Goal: Task Accomplishment & Management: Use online tool/utility

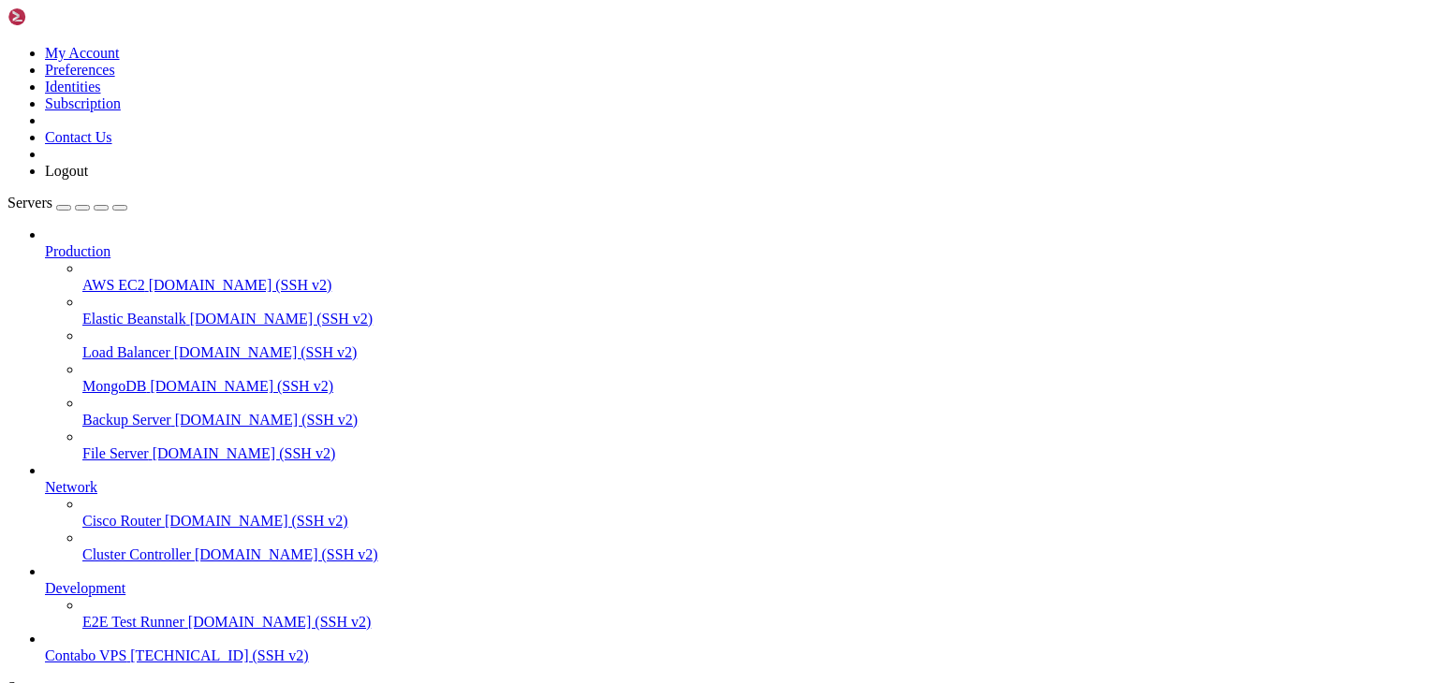
scroll to position [79, 0]
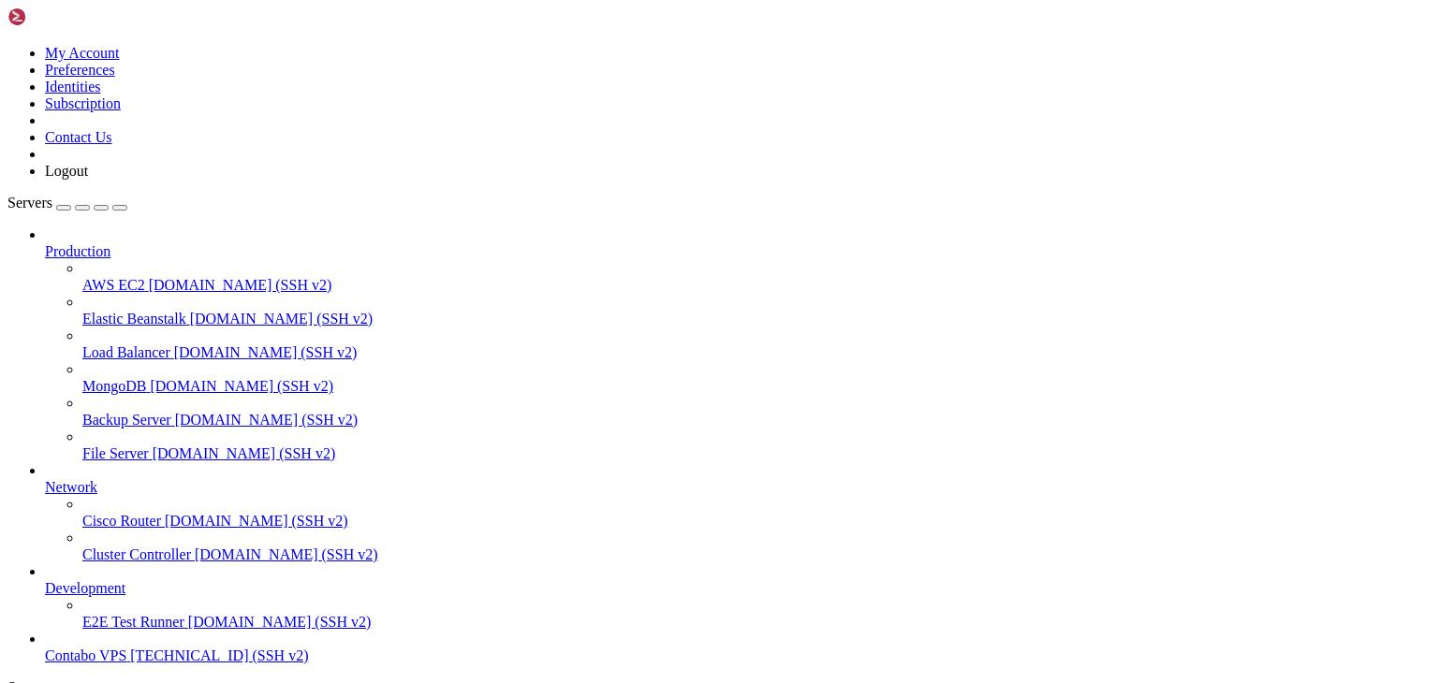
drag, startPoint x: 409, startPoint y: 1603, endPoint x: 651, endPoint y: 1687, distance: 256.3
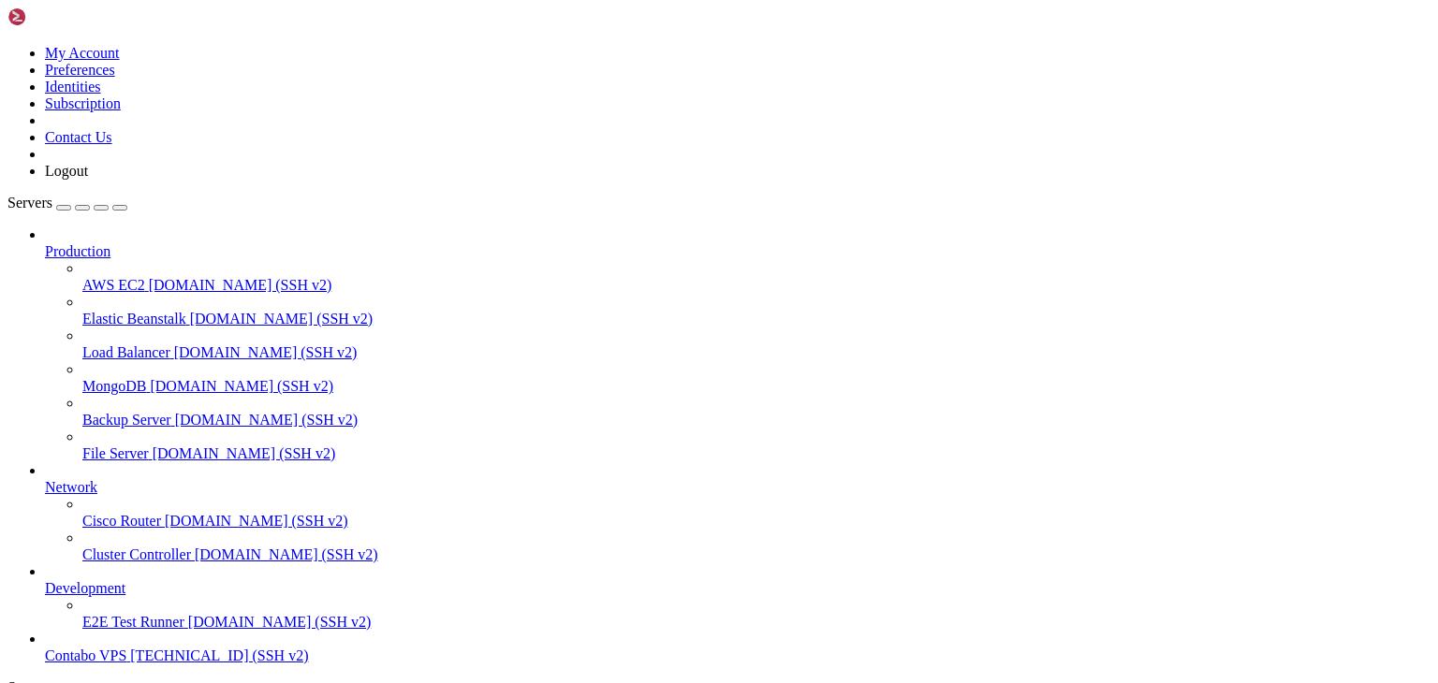
click at [164, 648] on span "[TECHNICAL_ID] (SSH v2)" at bounding box center [219, 656] width 178 height 16
drag, startPoint x: 165, startPoint y: 1471, endPoint x: 677, endPoint y: 1471, distance: 512.0
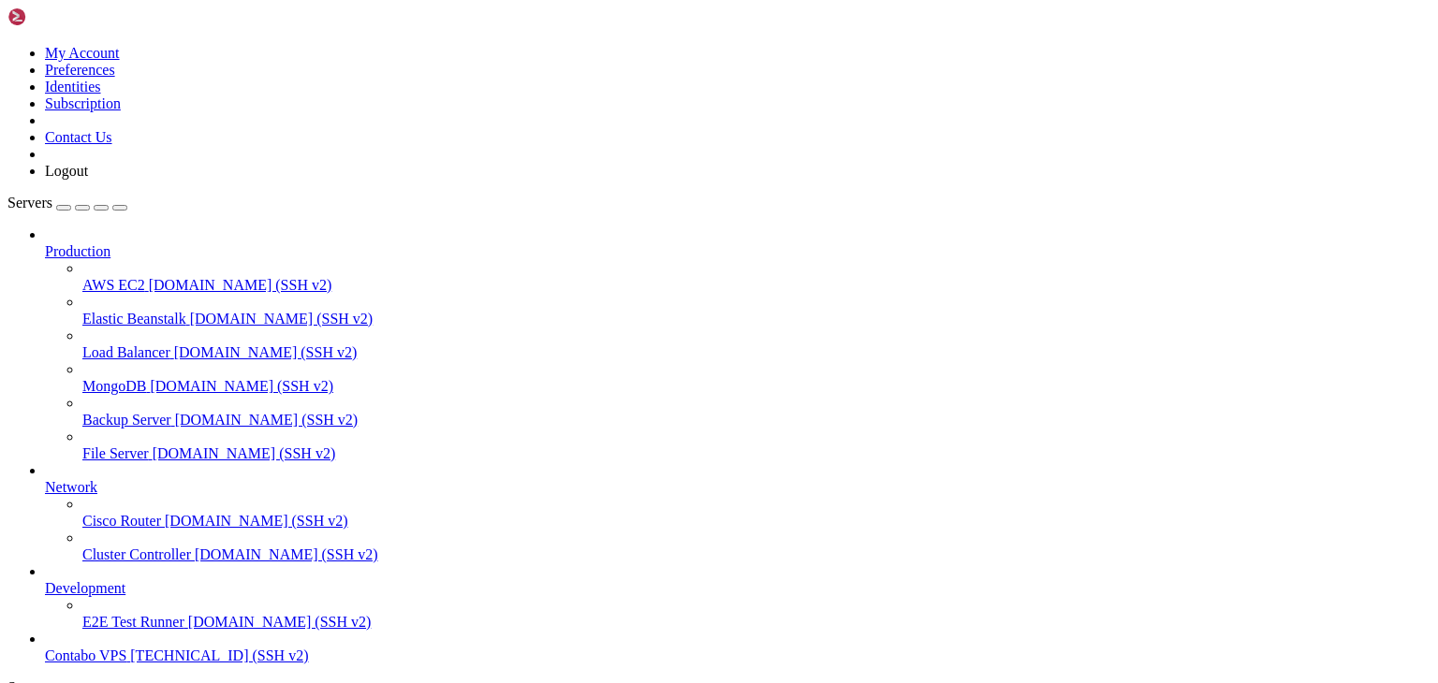
drag, startPoint x: 168, startPoint y: 1358, endPoint x: 691, endPoint y: 1363, distance: 523.2
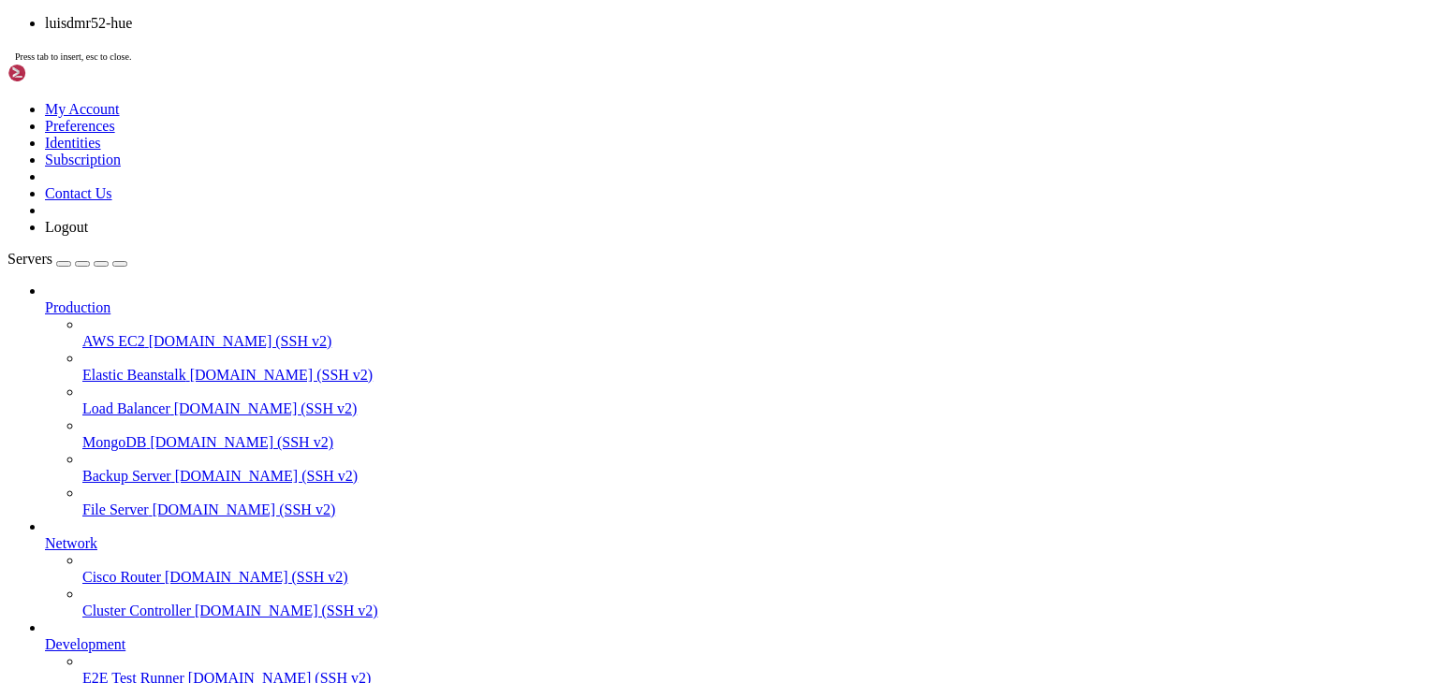
scroll to position [397, 0]
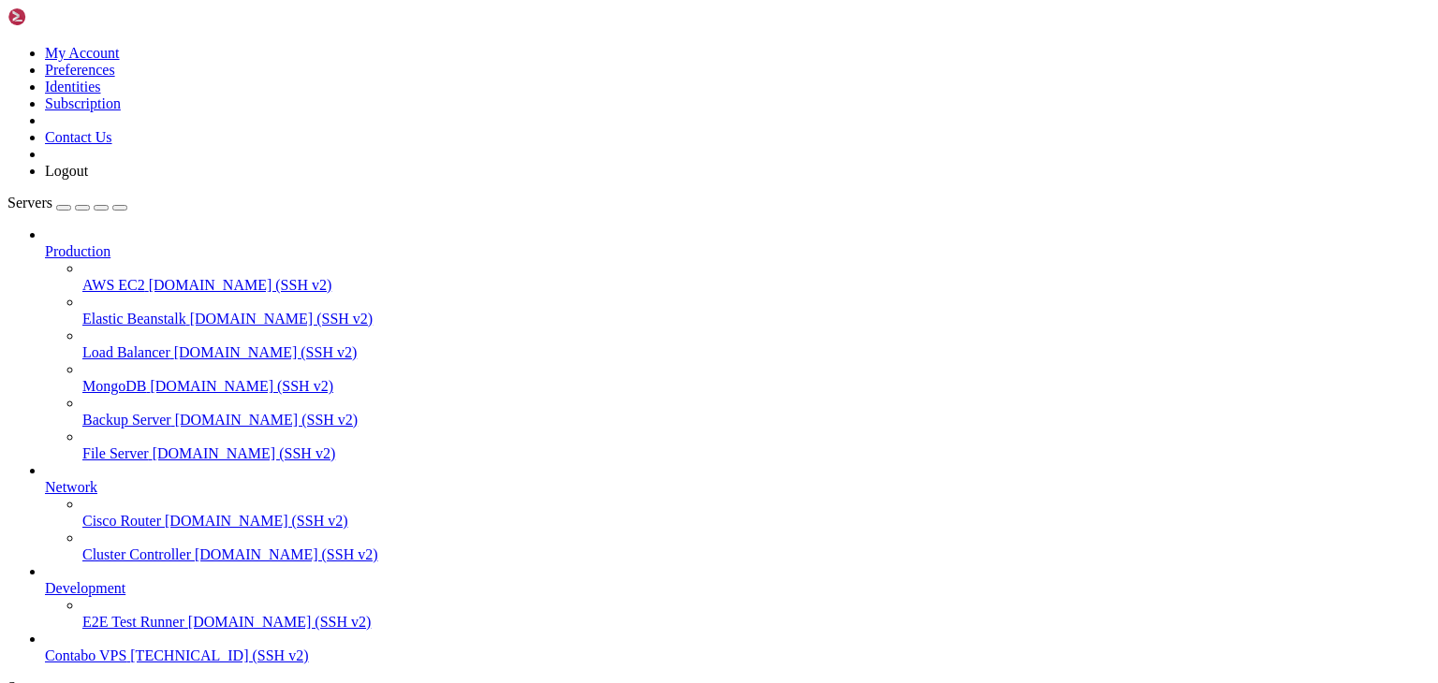
drag, startPoint x: 168, startPoint y: 1250, endPoint x: 673, endPoint y: 1247, distance: 504.5
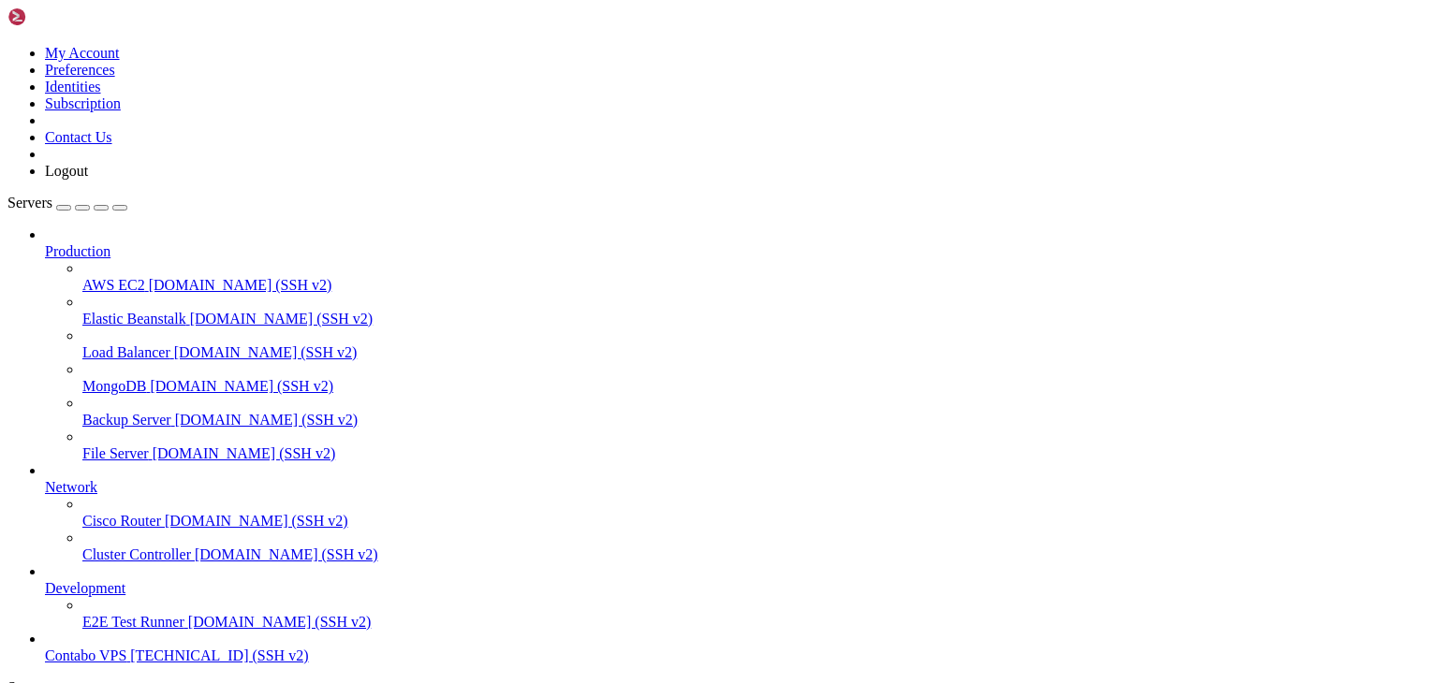
drag, startPoint x: 699, startPoint y: 1249, endPoint x: 171, endPoint y: 1243, distance: 527.9
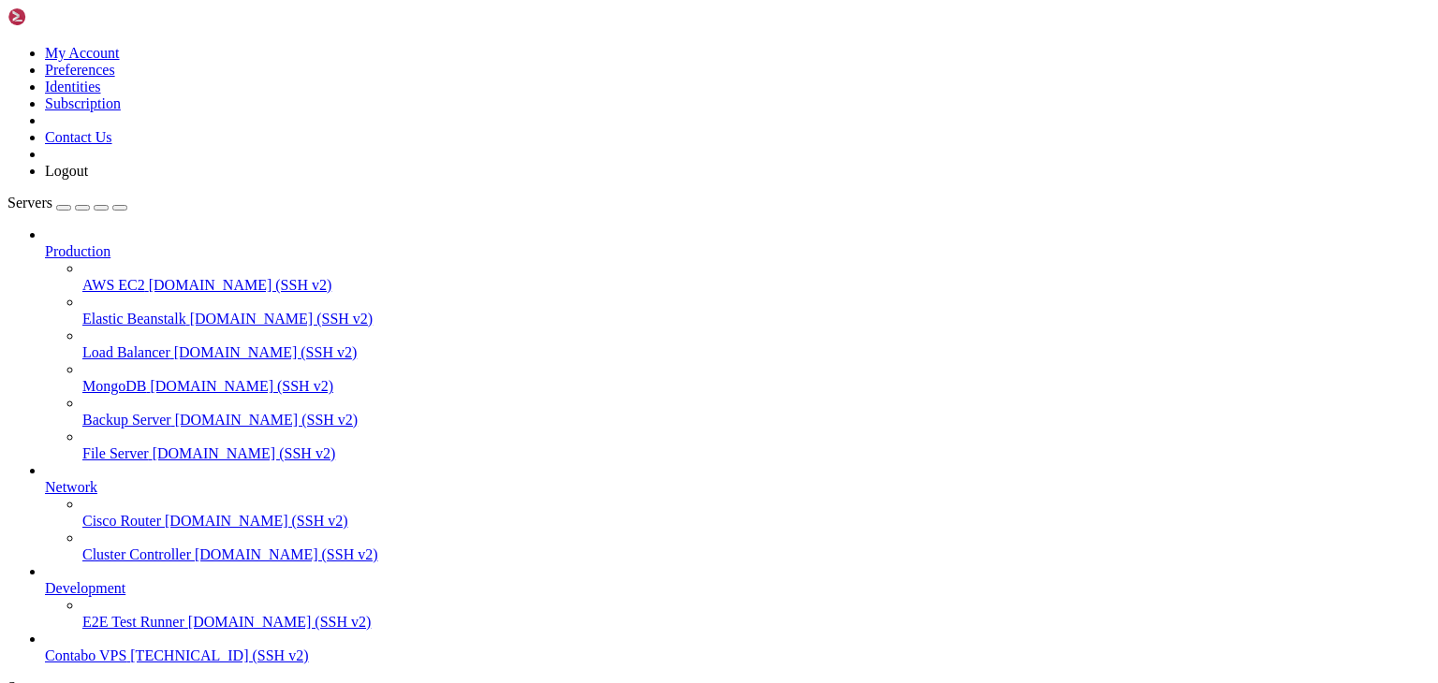
scroll to position [524, 0]
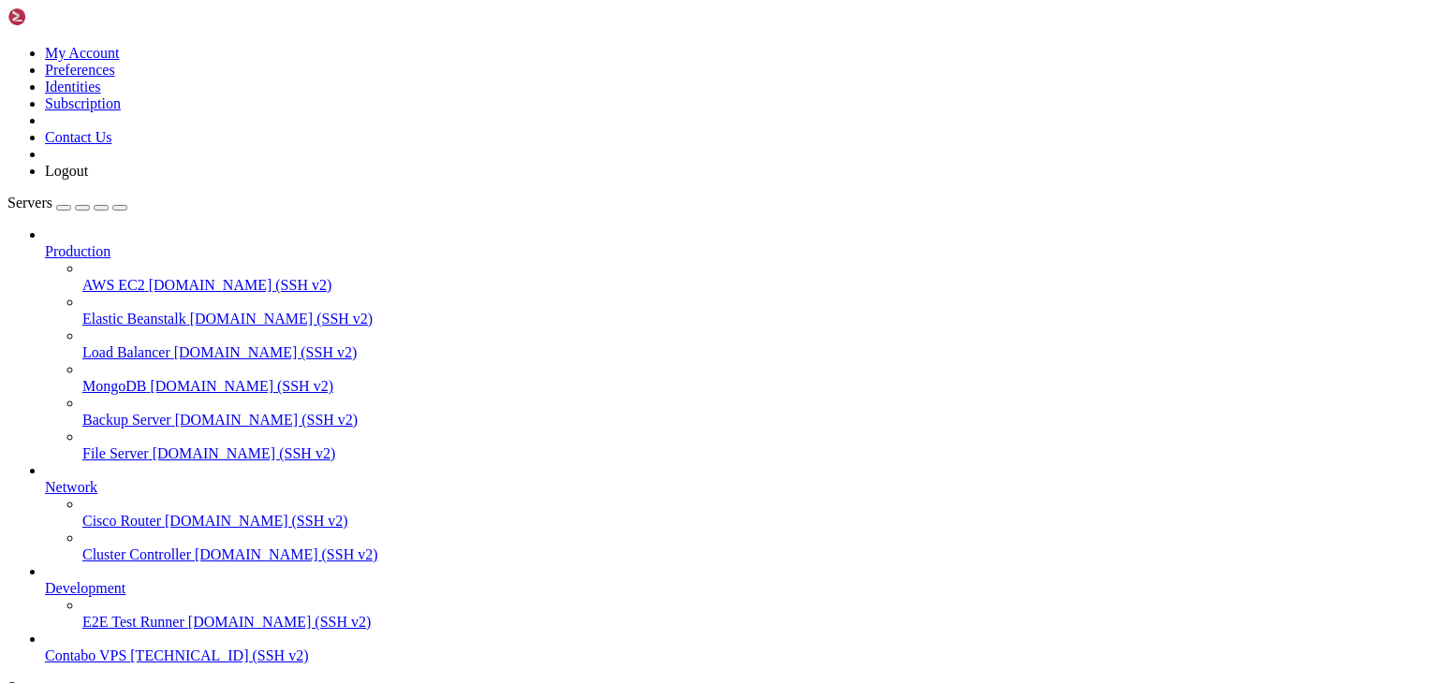
drag, startPoint x: 265, startPoint y: 1105, endPoint x: -12, endPoint y: 1054, distance: 281.8
click html "Page up GNU nano 7.2 .env * TELEGRAM_BOT_TOKEN=8447843036:AAEXnjjZP4s6uhLw3FWrS…"
drag, startPoint x: 286, startPoint y: 1114, endPoint x: 17, endPoint y: 1082, distance: 271.4
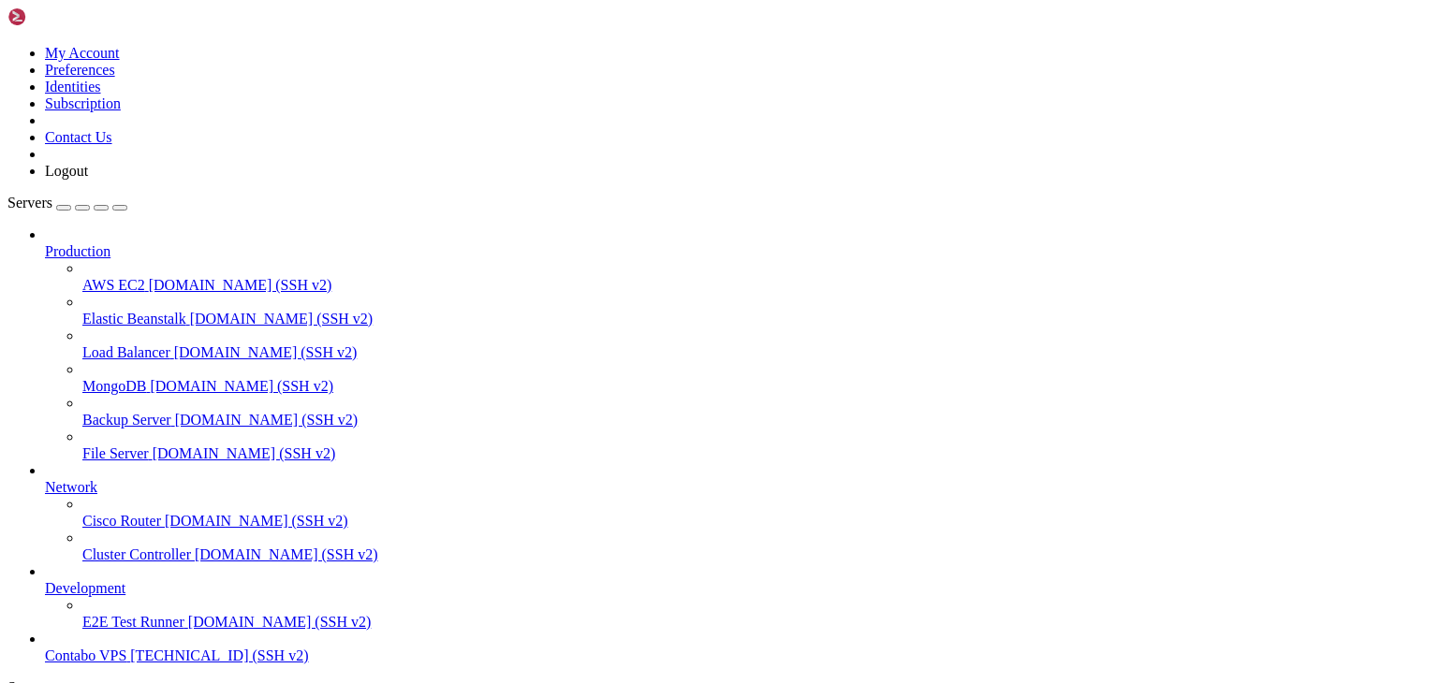
drag, startPoint x: 151, startPoint y: 1105, endPoint x: 226, endPoint y: 1107, distance: 74.9
drag, startPoint x: 153, startPoint y: 1099, endPoint x: 179, endPoint y: 1101, distance: 26.3
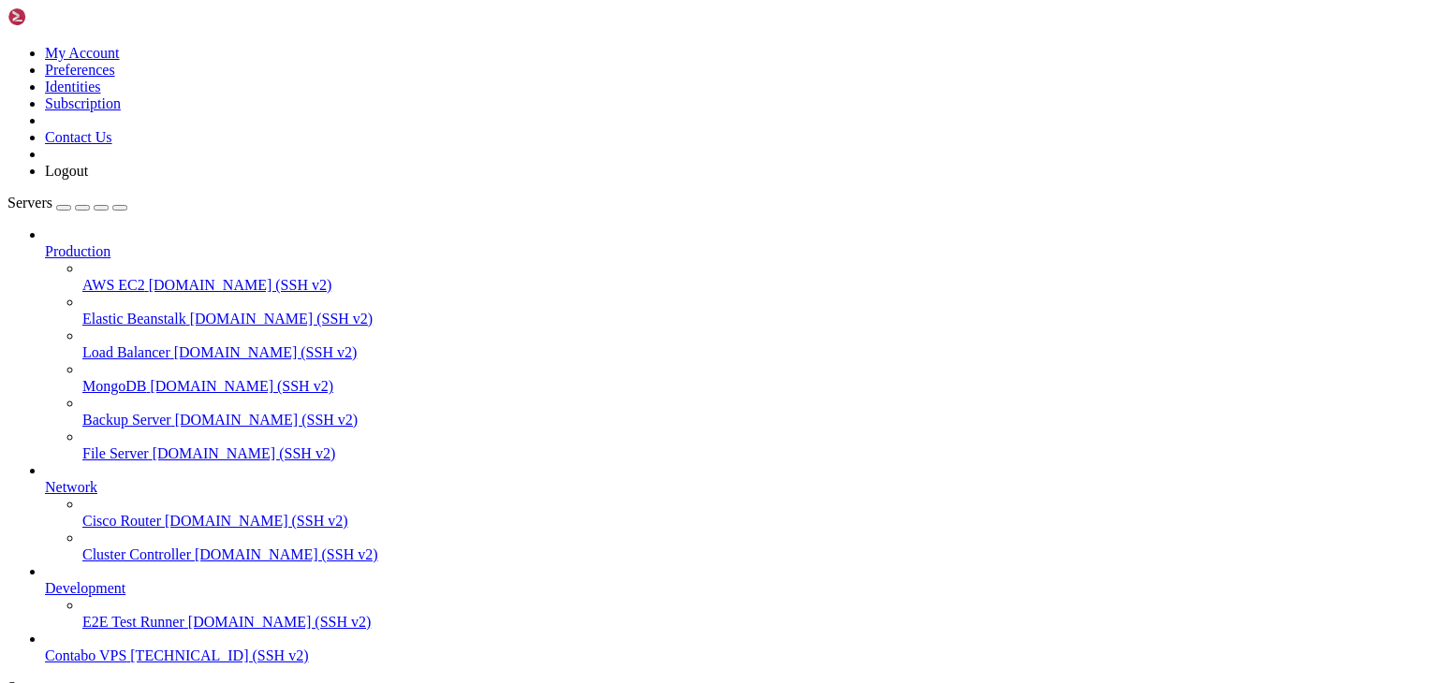
drag, startPoint x: 226, startPoint y: 1105, endPoint x: 152, endPoint y: 1107, distance: 74.0
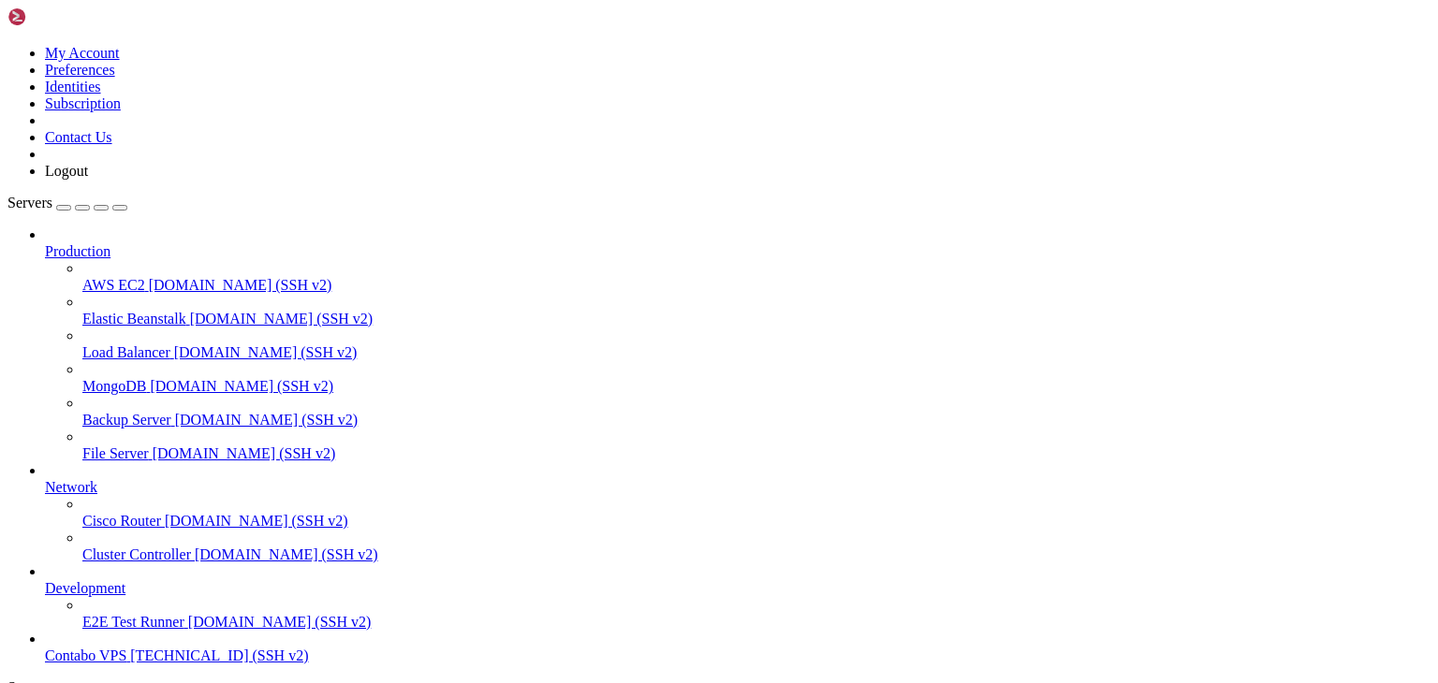
drag, startPoint x: 166, startPoint y: 1264, endPoint x: 285, endPoint y: 1264, distance: 118.9
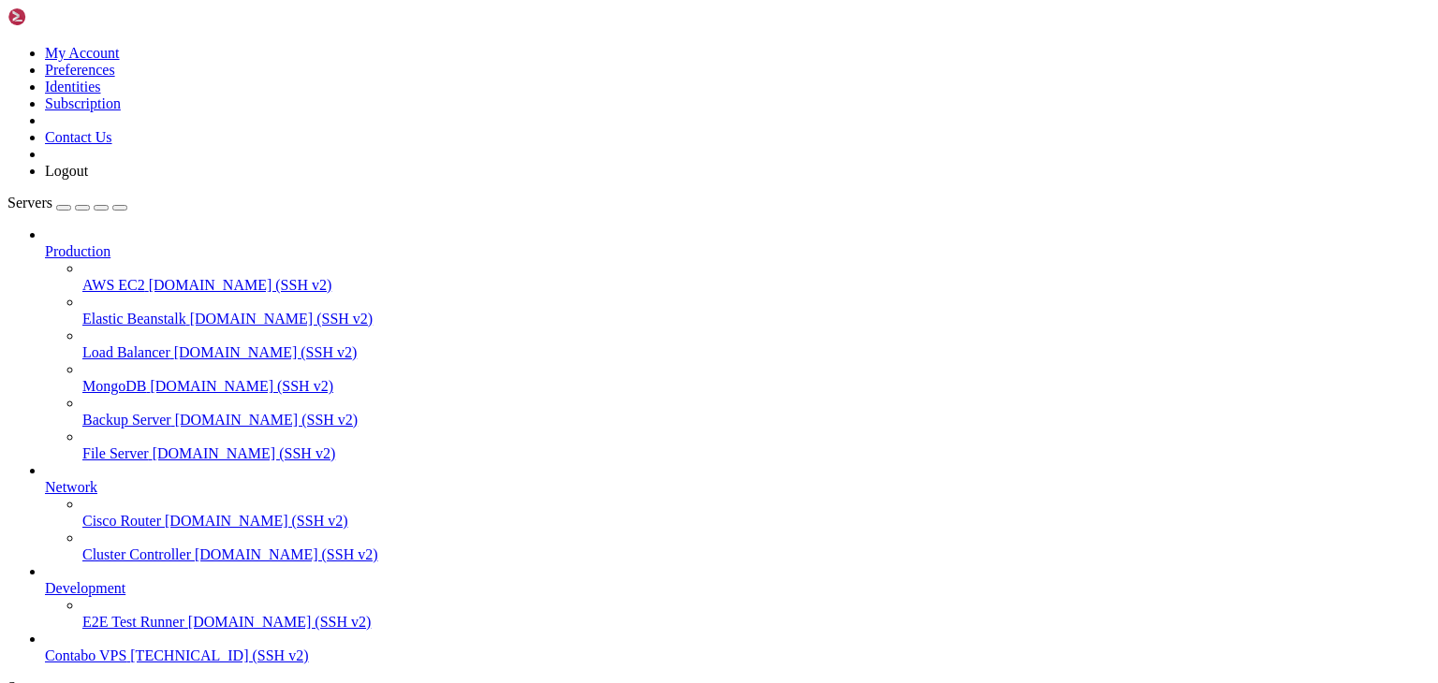
scroll to position [2784, 0]
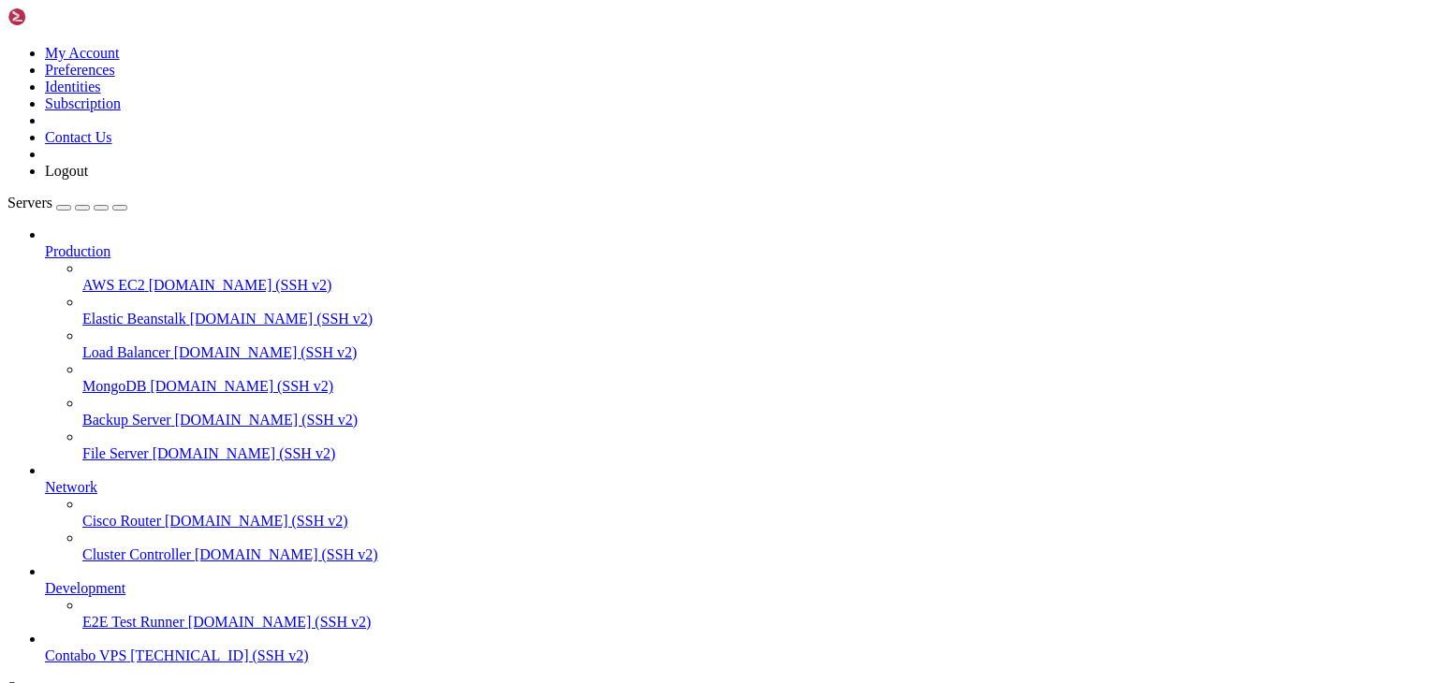
drag, startPoint x: 698, startPoint y: 1590, endPoint x: 18, endPoint y: 1140, distance: 815.9
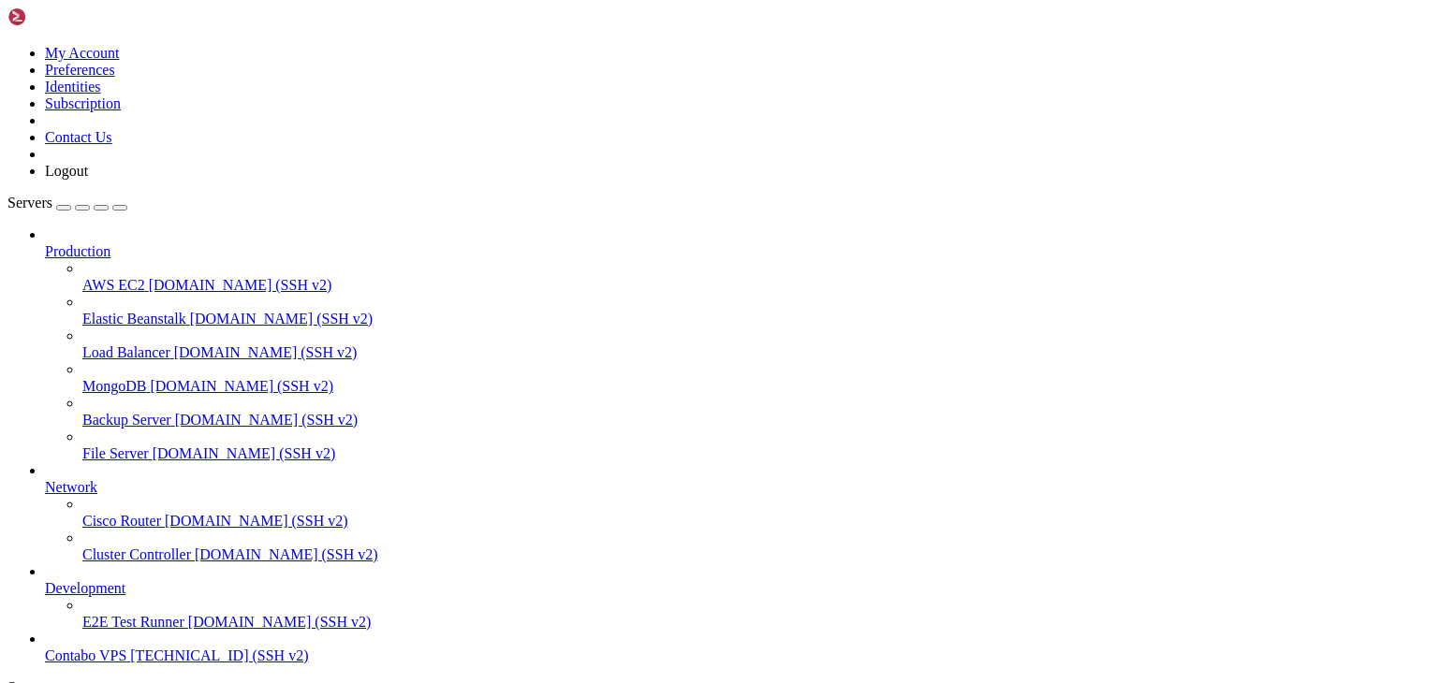
drag, startPoint x: 138, startPoint y: 1584, endPoint x: 18, endPoint y: 1221, distance: 381.5
